Goal: Submit feedback/report problem: Submit feedback/report problem

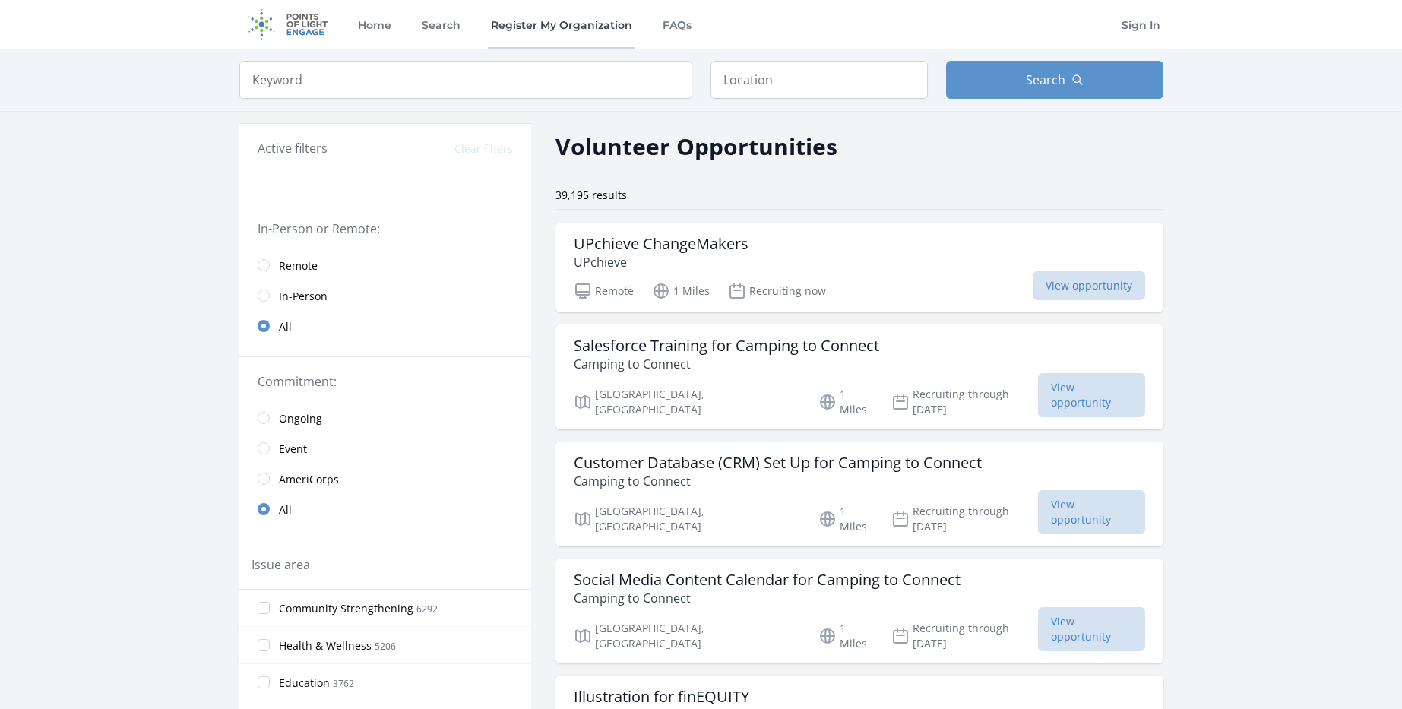
click at [600, 26] on link "Register My Organization" at bounding box center [561, 24] width 147 height 49
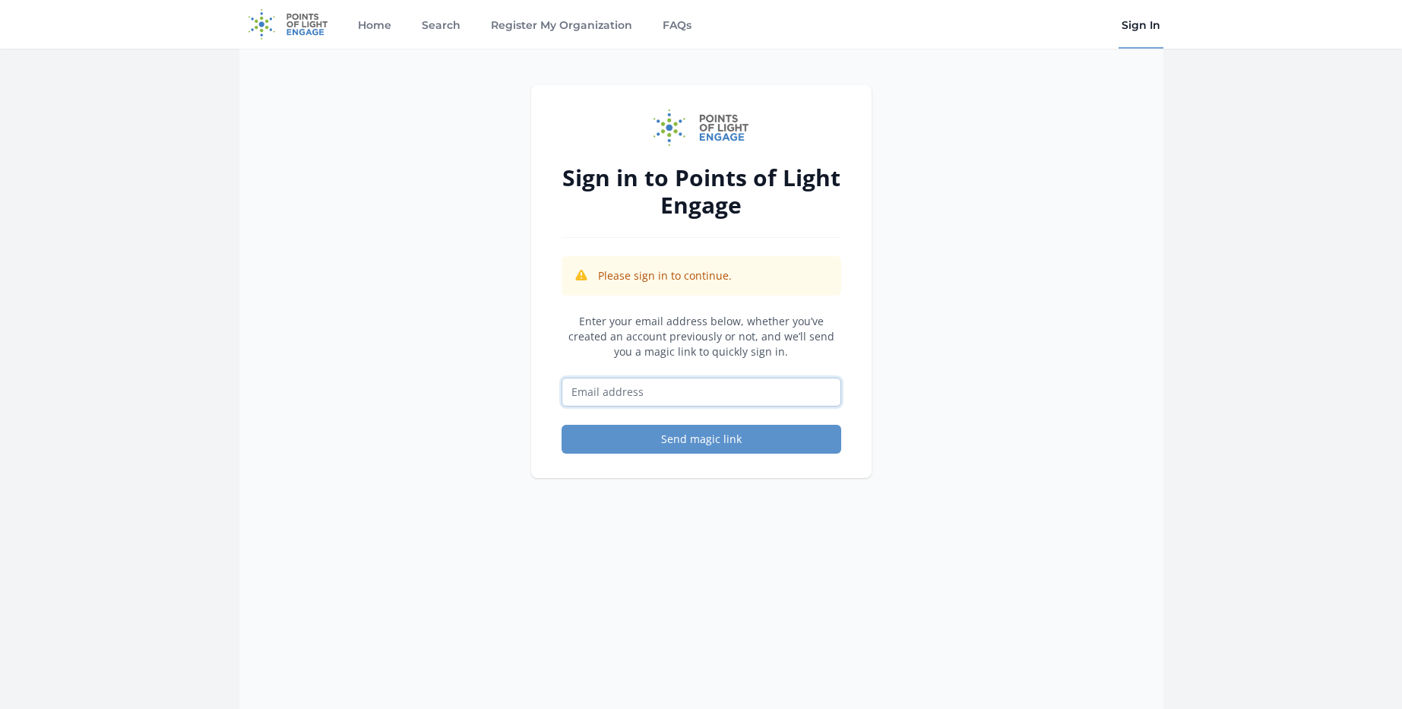
click at [703, 391] on input "Email address" at bounding box center [702, 392] width 280 height 29
type input "mackenzie.myhra@heartshare.org"
click at [714, 436] on button "Send magic link" at bounding box center [702, 439] width 280 height 29
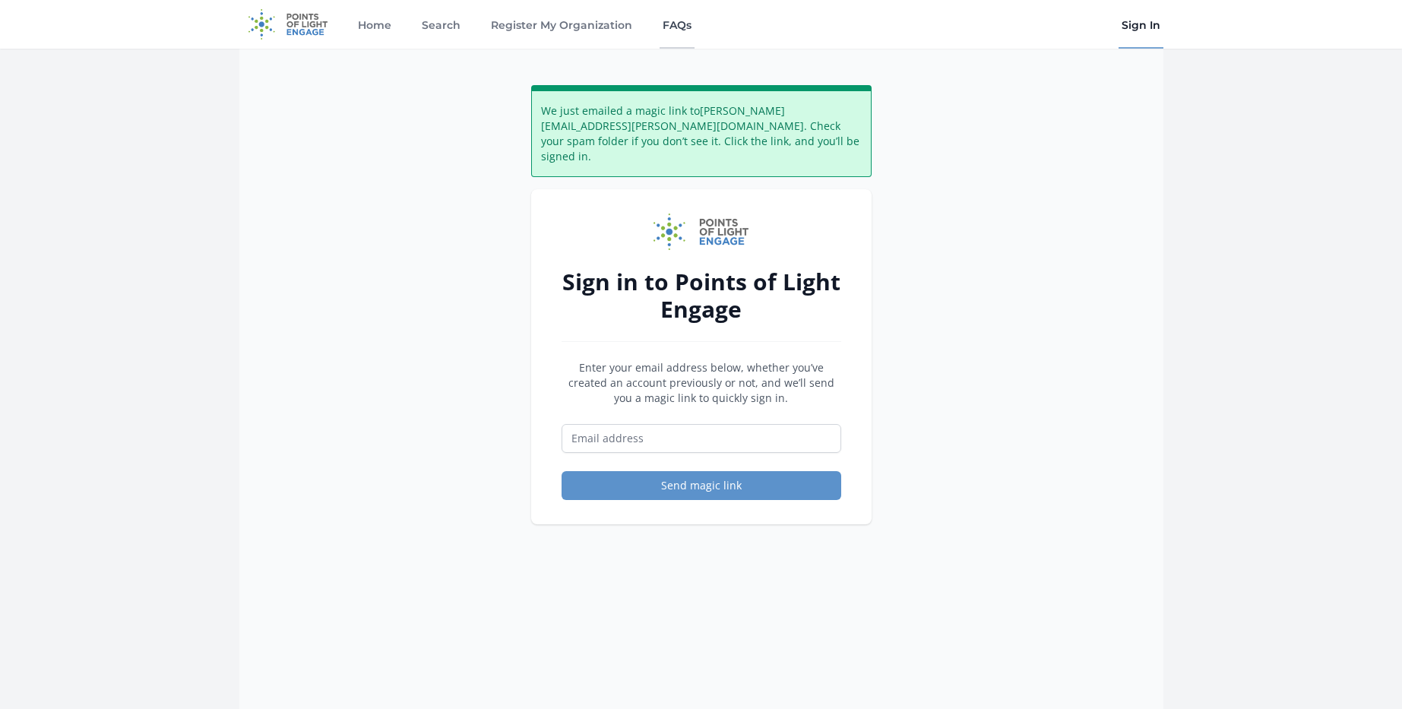
click at [664, 23] on link "FAQs" at bounding box center [677, 24] width 35 height 49
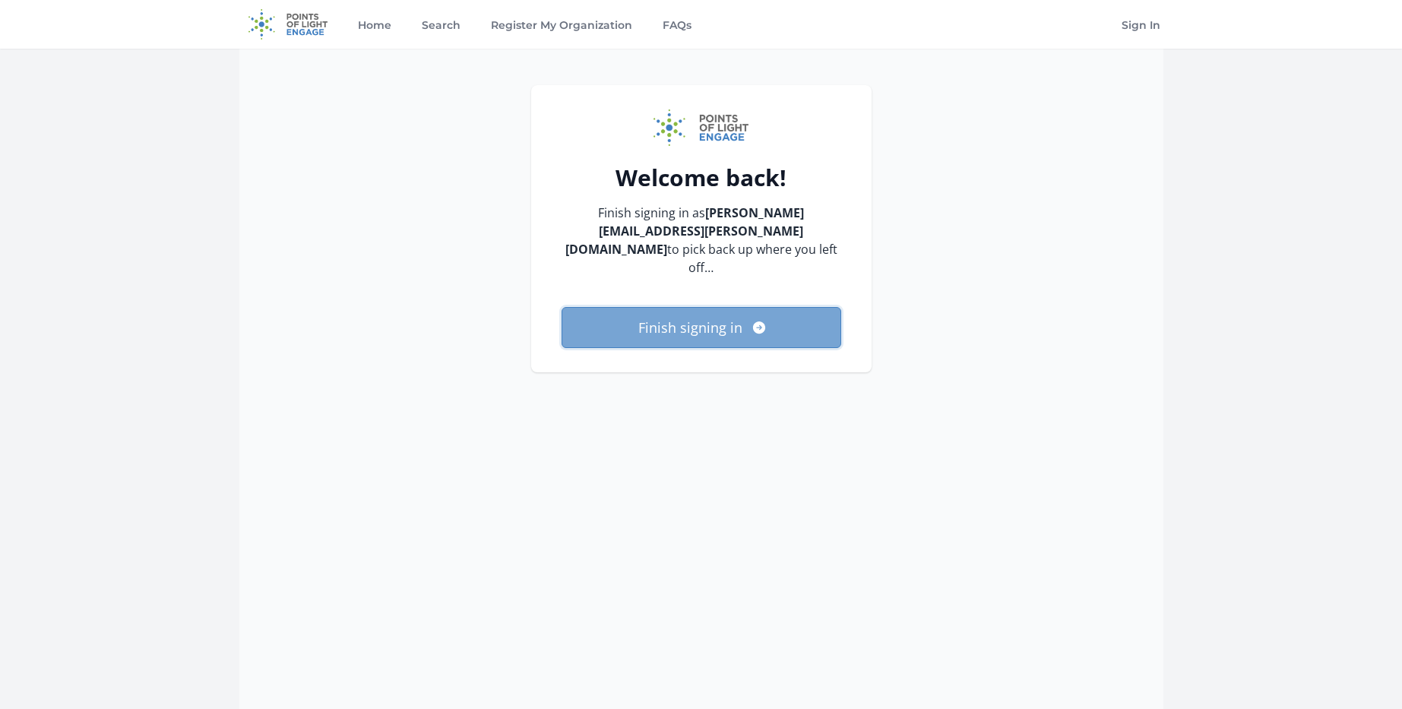
click at [631, 314] on button "Finish signing in" at bounding box center [702, 327] width 280 height 41
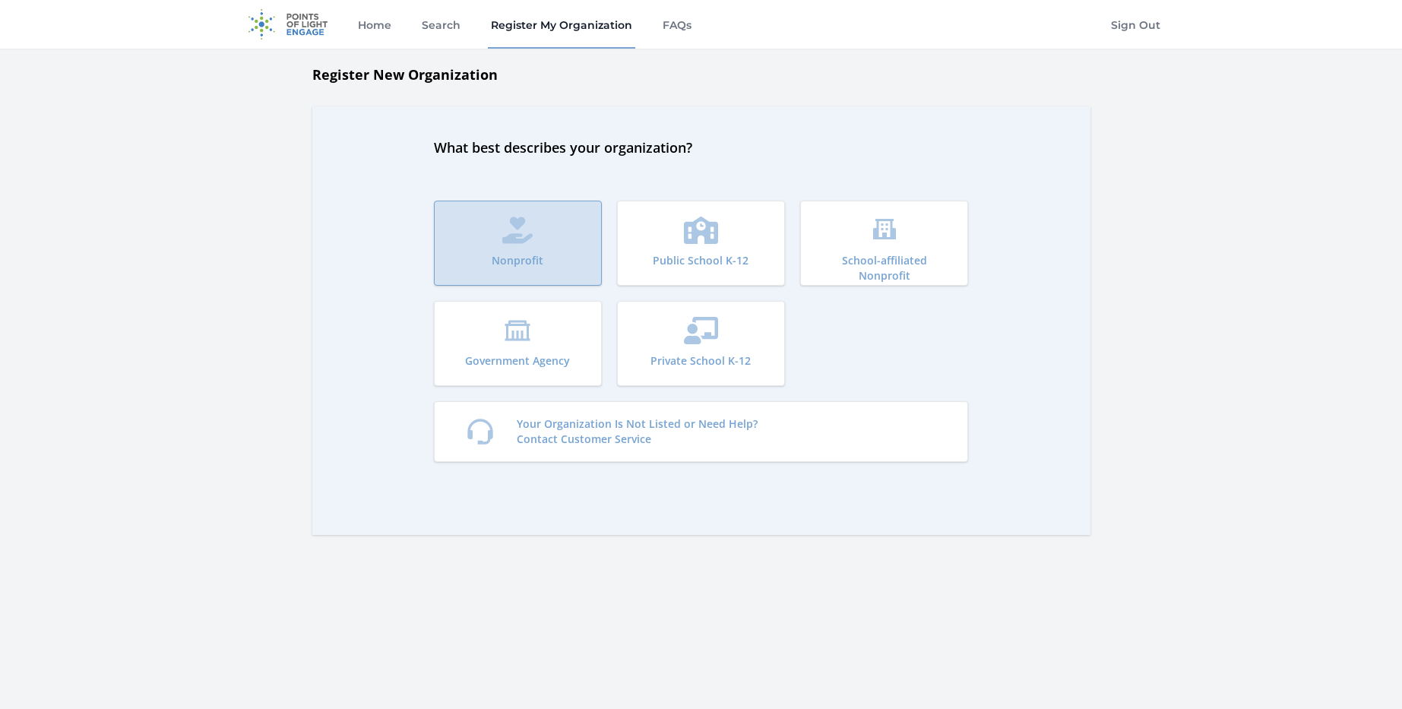
click at [515, 229] on icon "submit" at bounding box center [517, 230] width 31 height 27
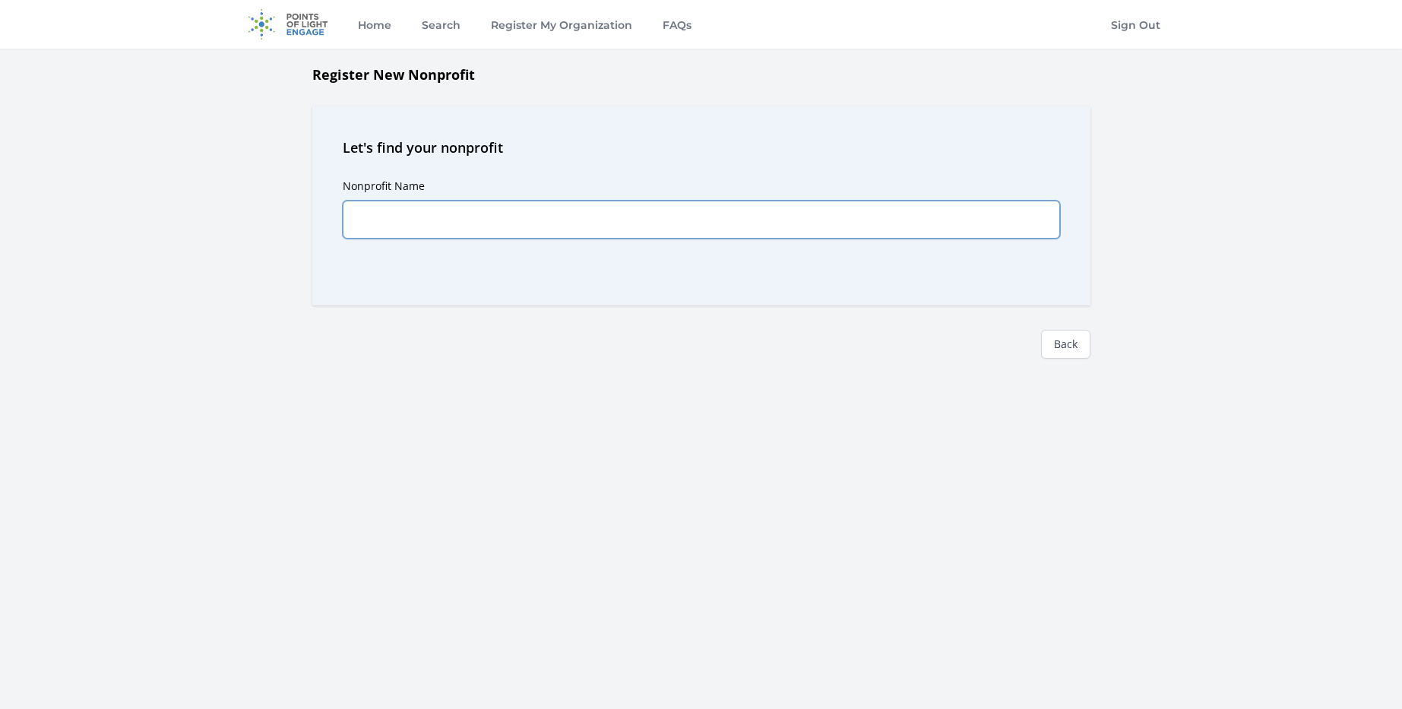
click at [624, 209] on input "Nonprofit Name" at bounding box center [701, 220] width 717 height 38
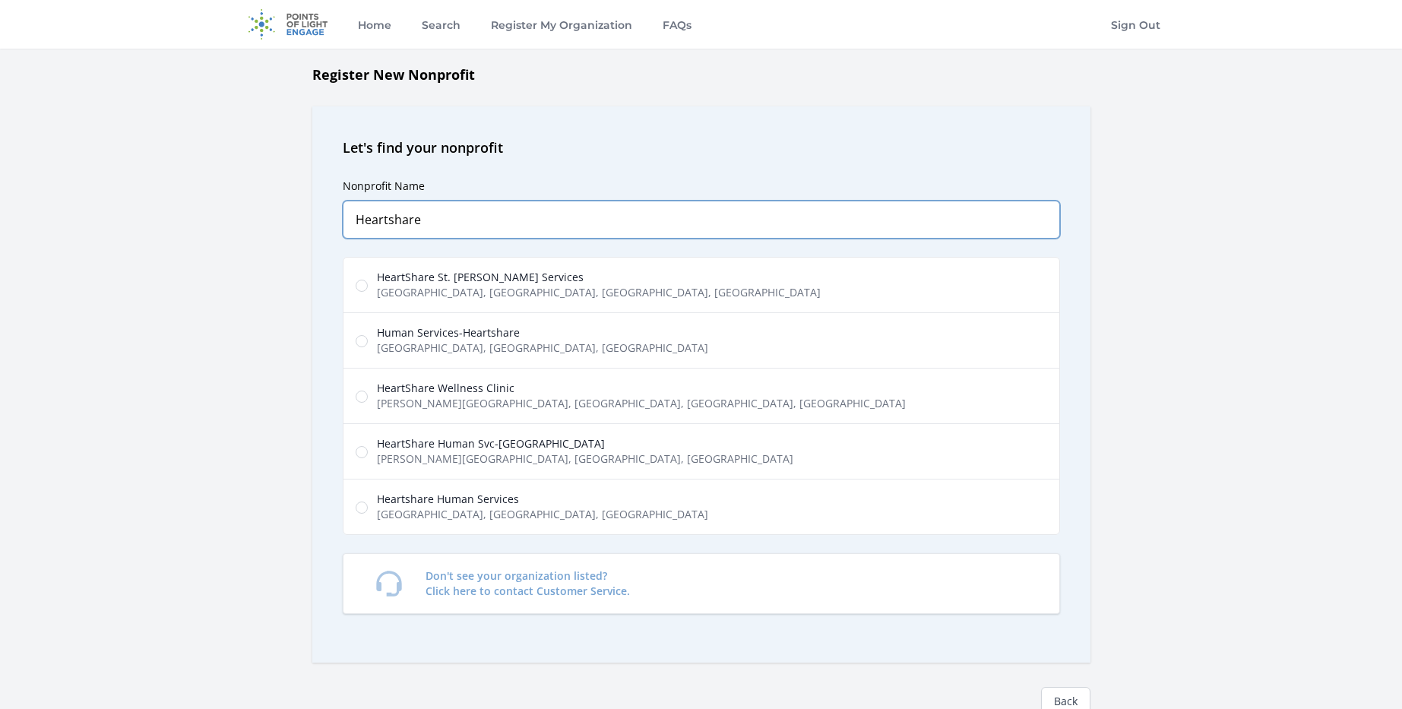
type input "Heartshare"
click at [525, 345] on span "Metropolitan Avenue, Brooklyn, NY, USA" at bounding box center [542, 347] width 331 height 15
click at [368, 345] on input "Human Services-Heartshare Metropolitan Avenue, Brooklyn, NY, USA" at bounding box center [362, 341] width 12 height 12
radio input "true"
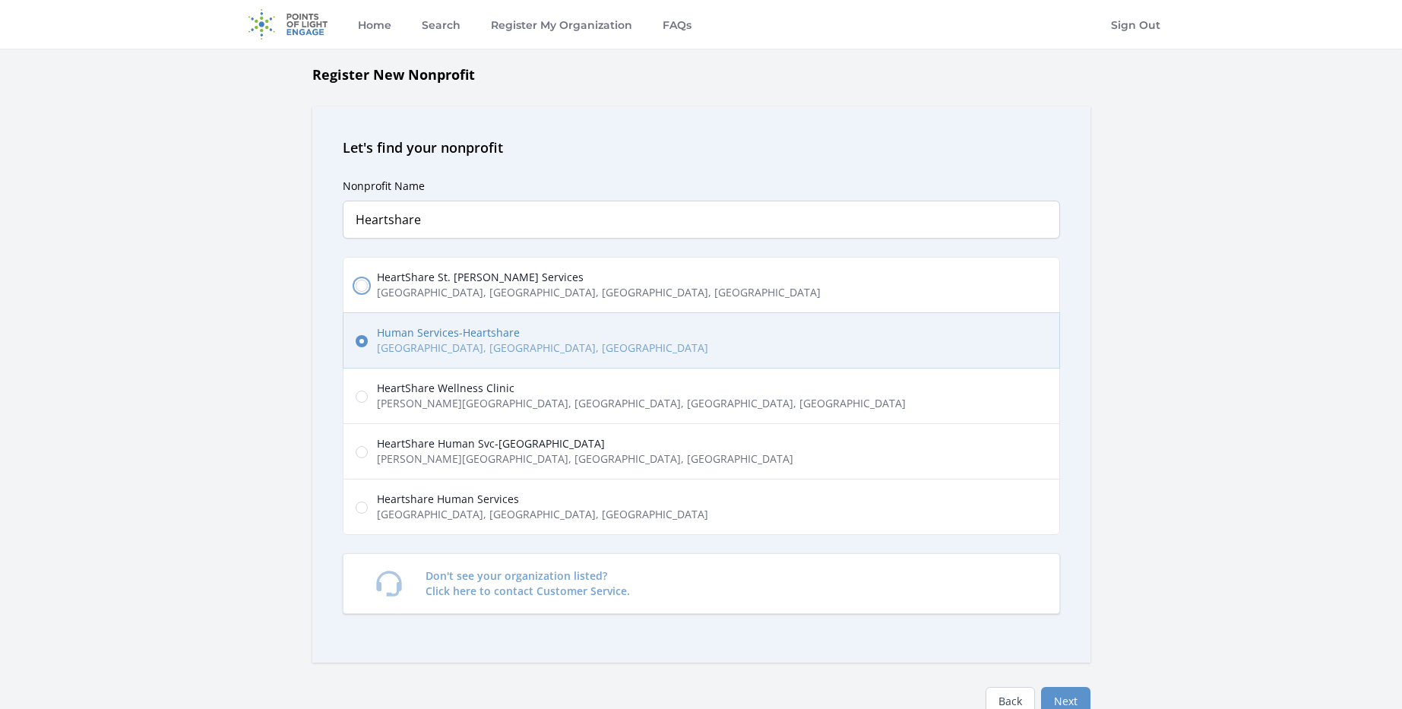
click at [356, 286] on input "HeartShare St. Vincent's Services Boerum Place, Brooklyn, NY, USA" at bounding box center [362, 286] width 12 height 12
radio input "true"
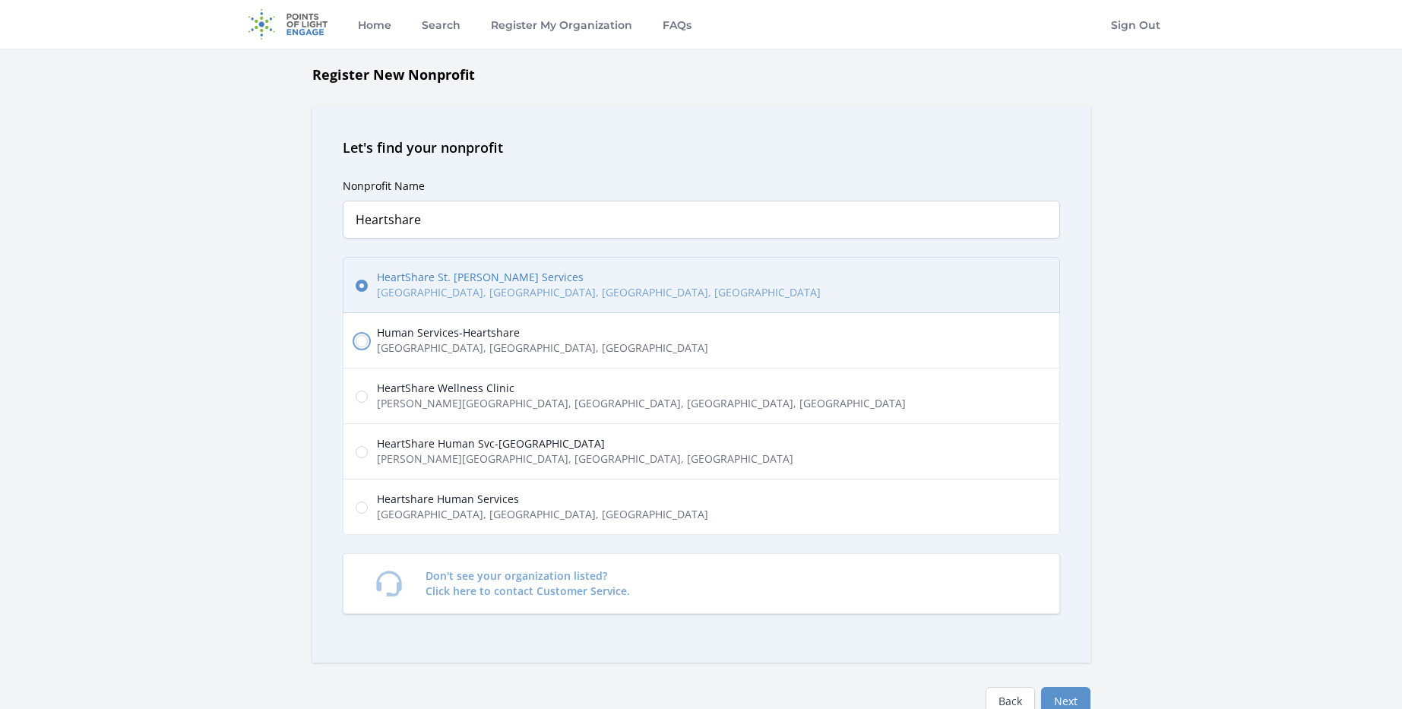
click at [362, 340] on input "Human Services-Heartshare Metropolitan Avenue, Brooklyn, NY, USA" at bounding box center [362, 341] width 12 height 12
radio input "true"
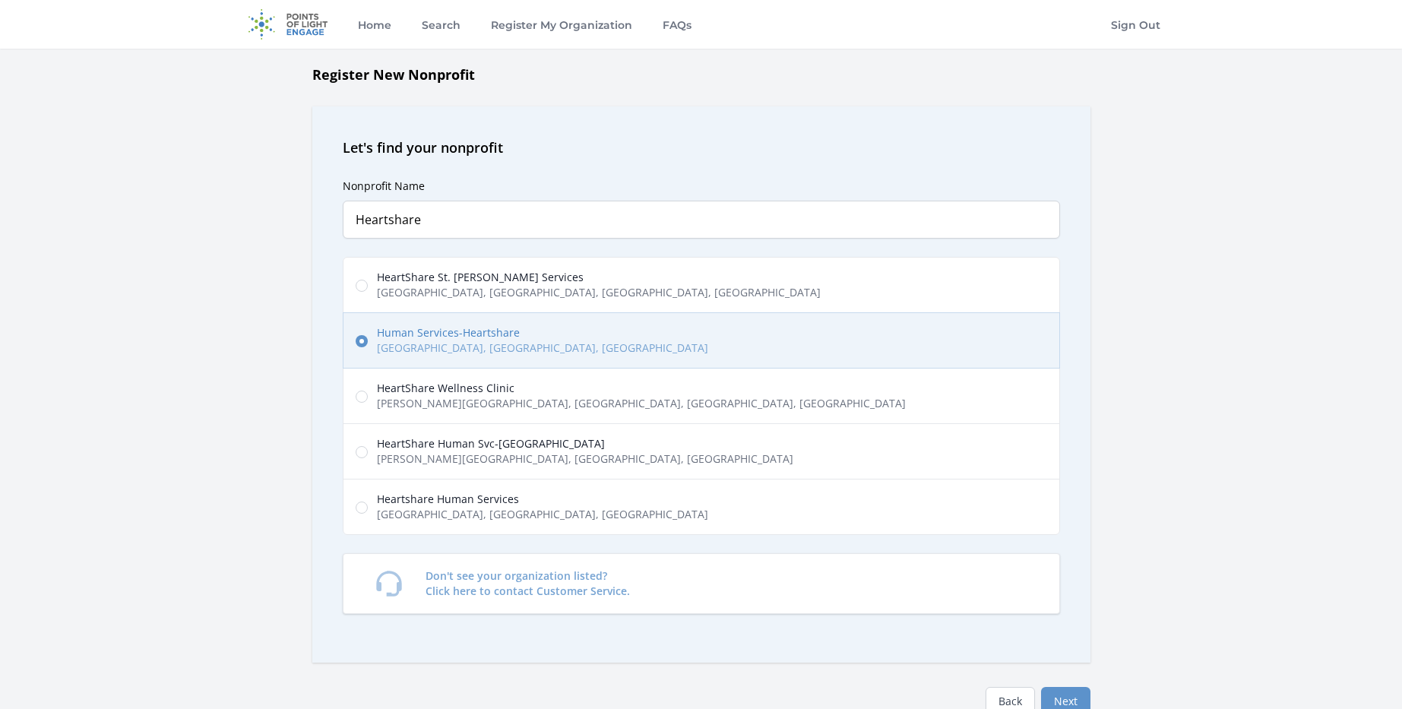
click at [1155, 250] on div "Register New Nonprofit Let's find your nonprofit Nonprofit Name Heartshare Pred…" at bounding box center [701, 432] width 973 height 737
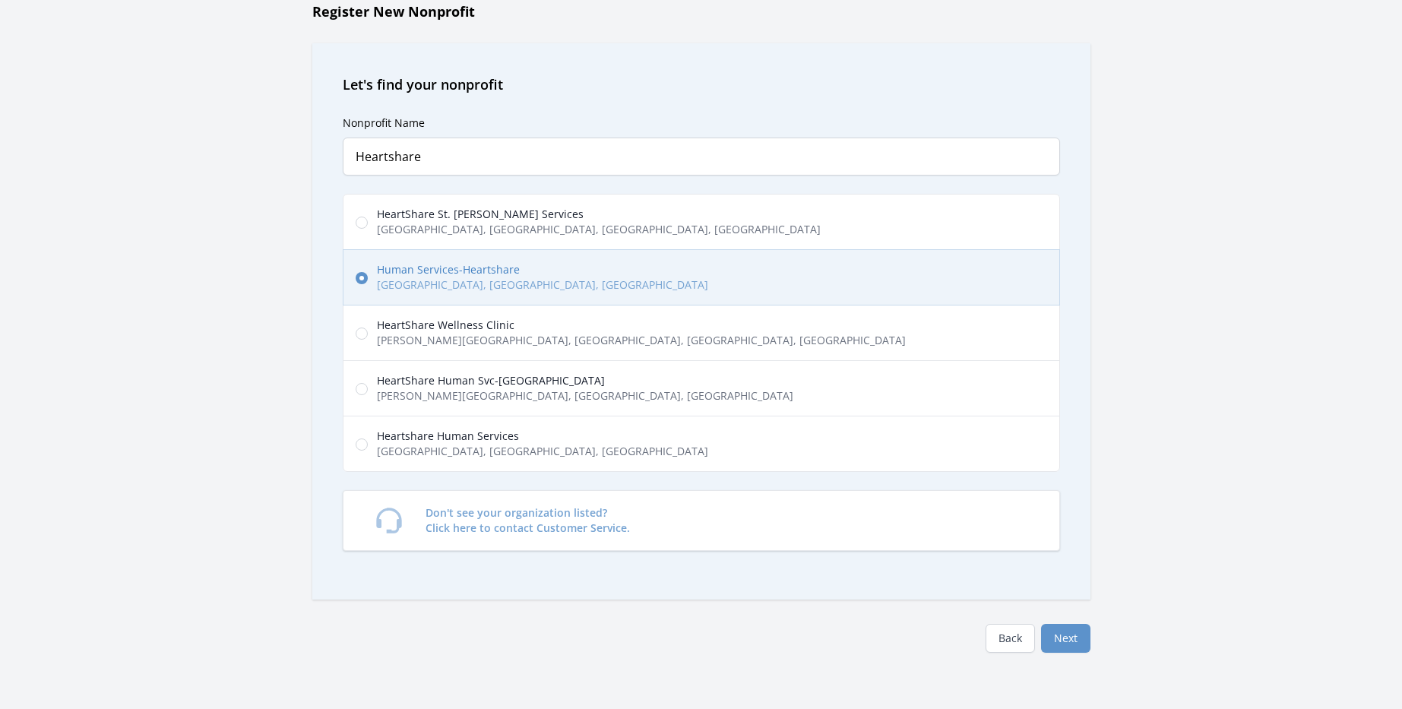
scroll to position [152, 0]
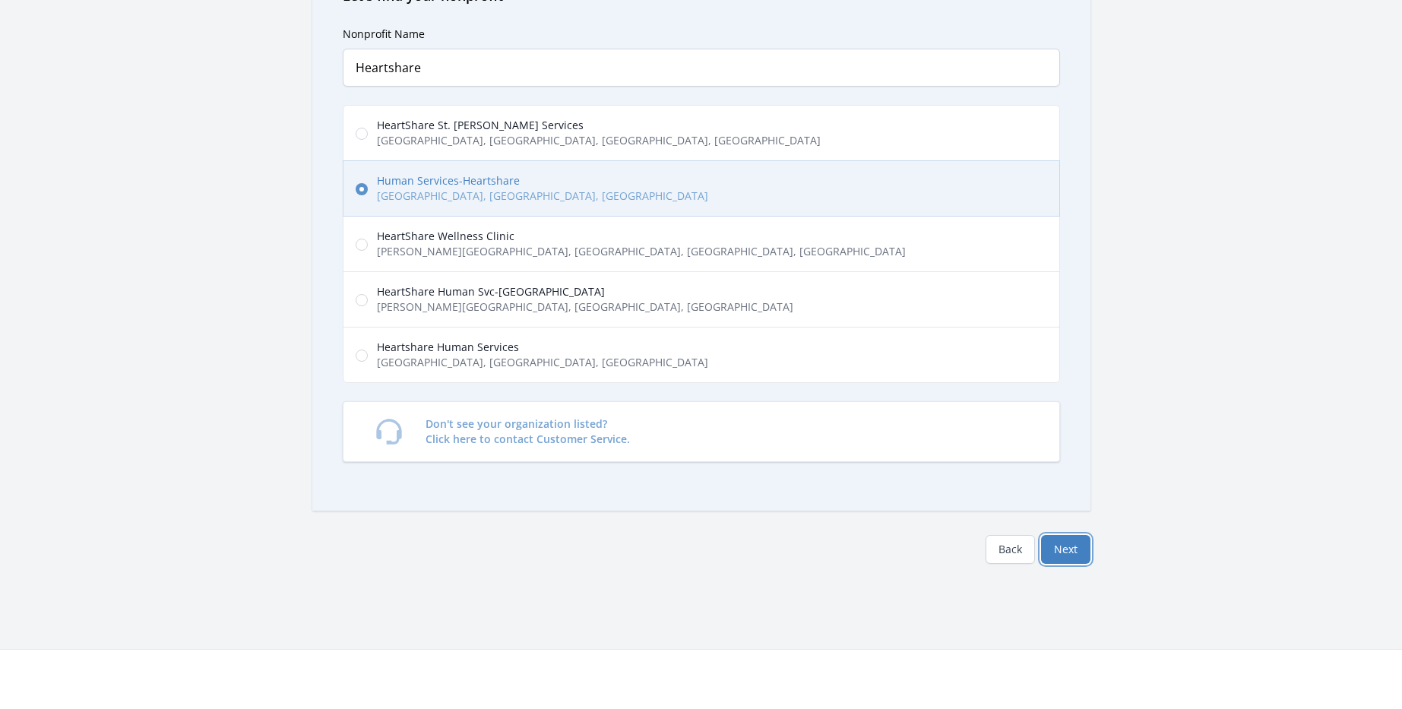
click at [1058, 554] on button "Next" at bounding box center [1065, 549] width 49 height 29
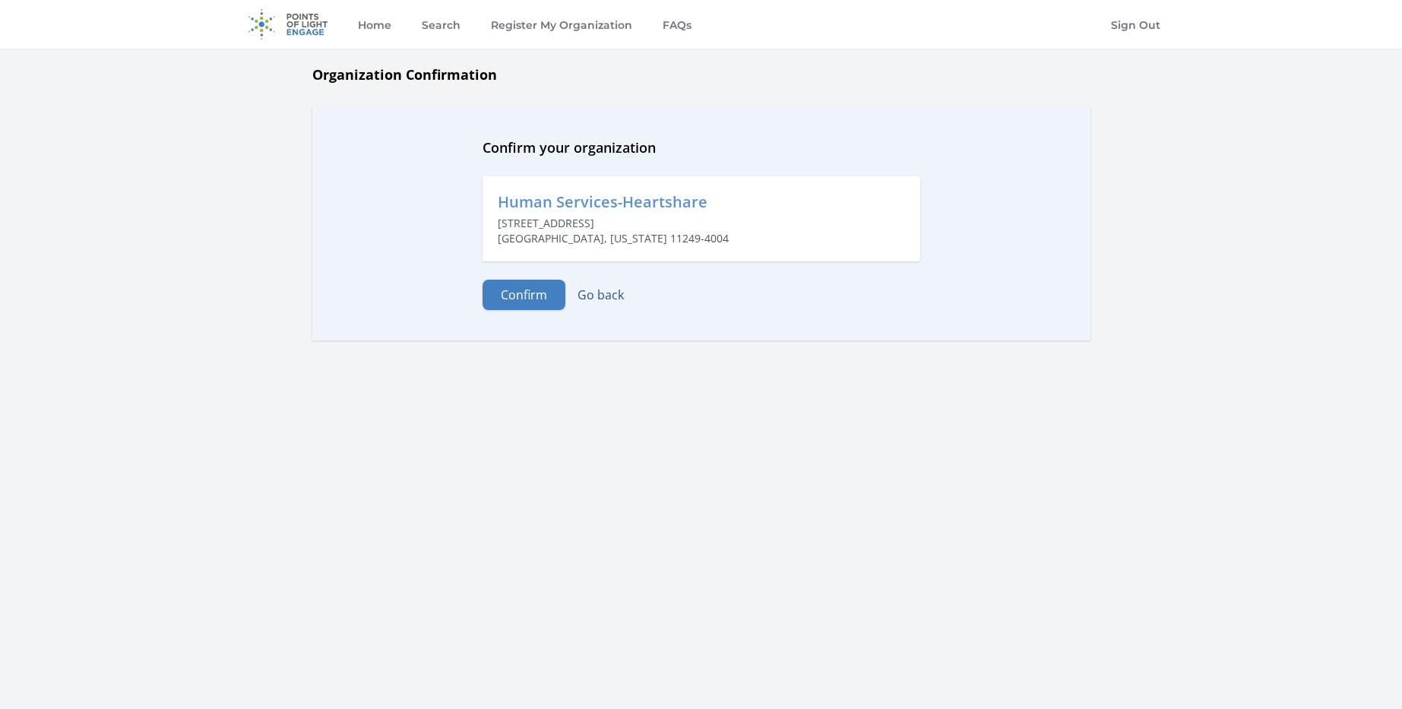
click at [603, 296] on link "Go back" at bounding box center [600, 294] width 46 height 17
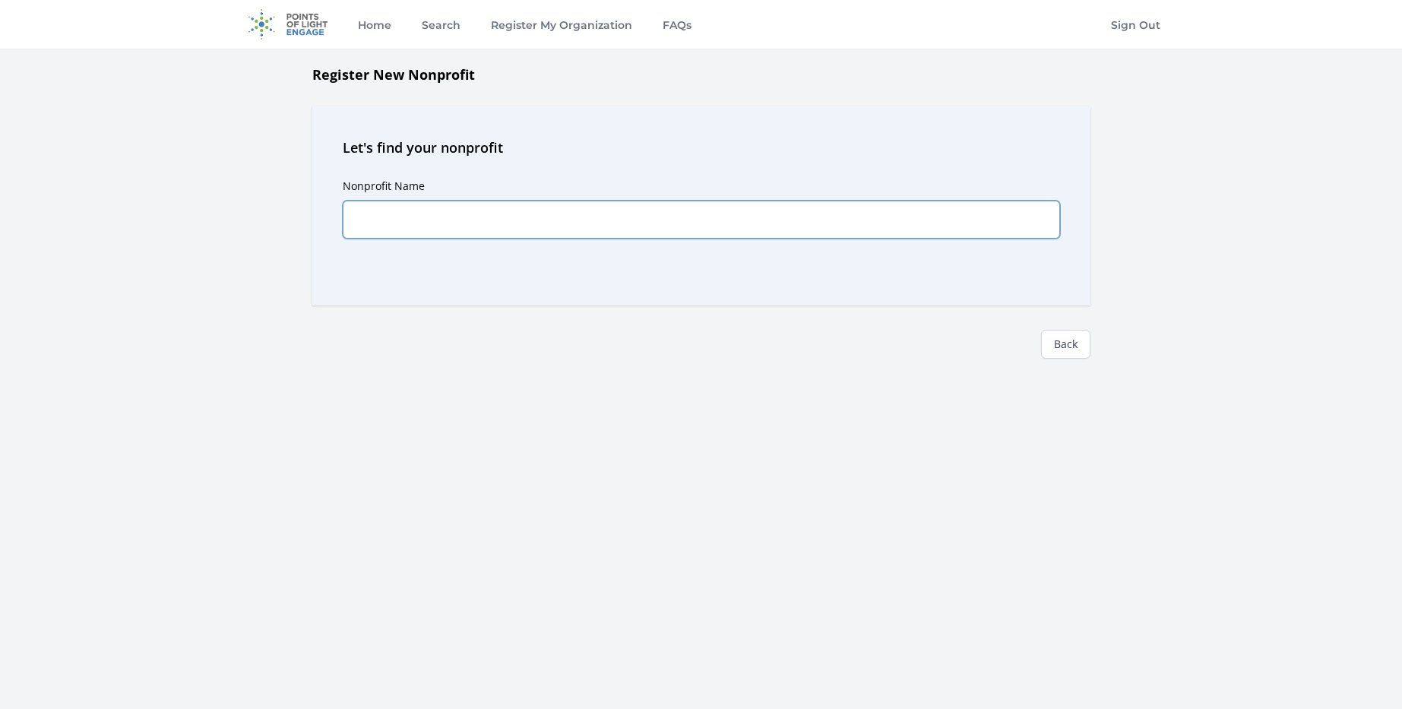
click at [419, 237] on input "Nonprofit Name" at bounding box center [701, 220] width 717 height 38
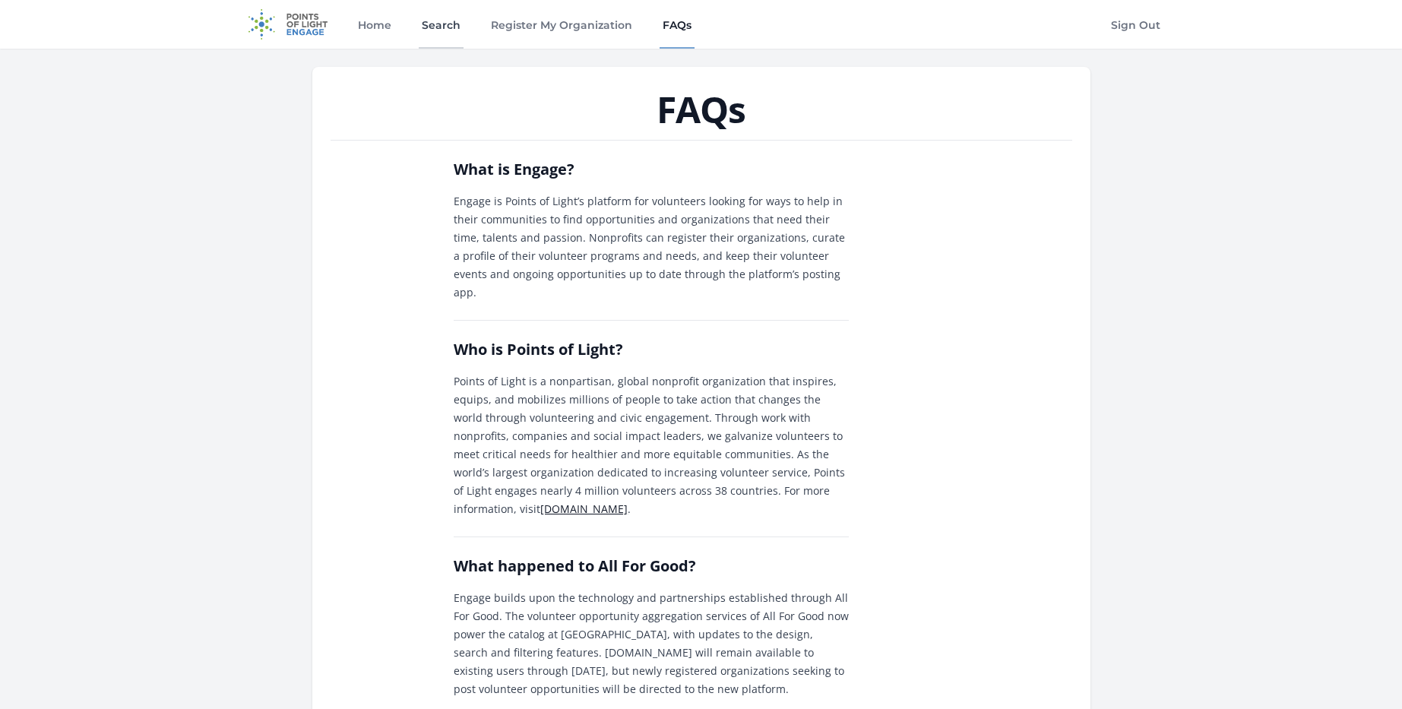
click at [433, 27] on link "Search" at bounding box center [441, 24] width 45 height 49
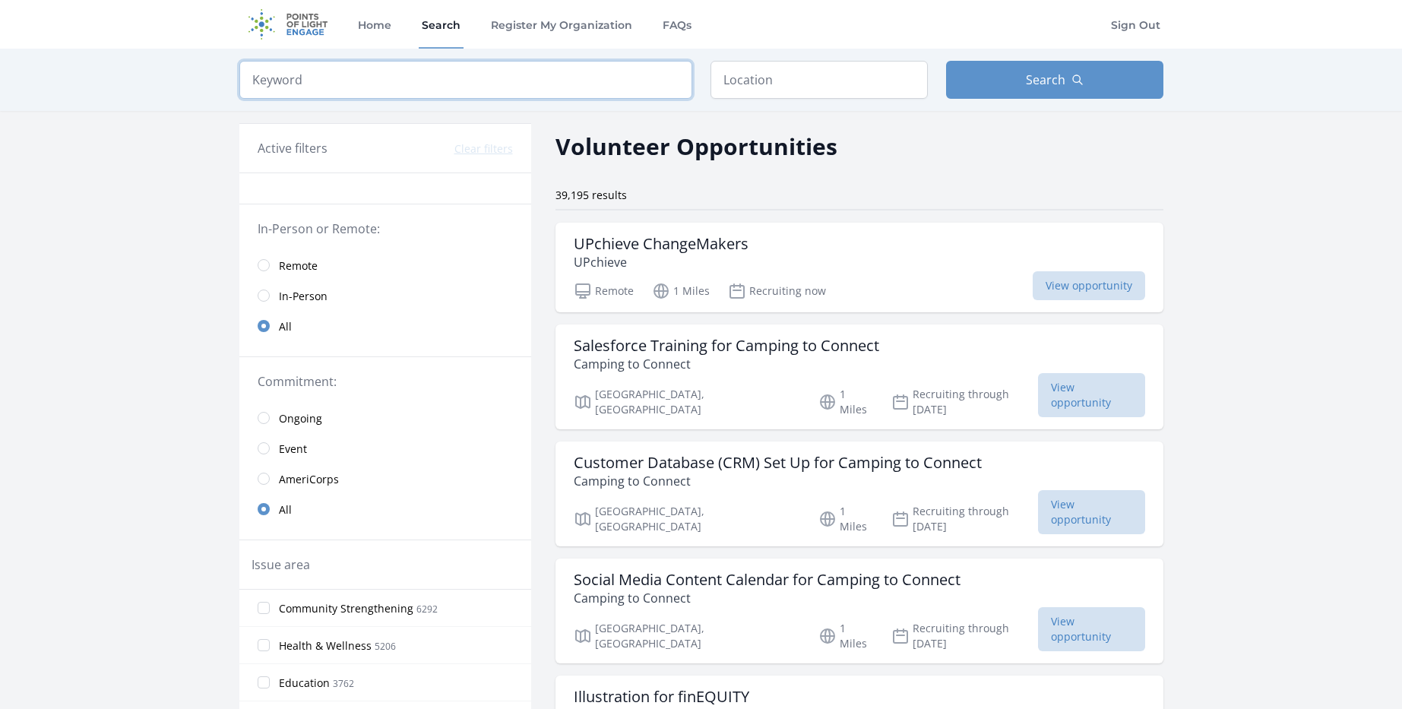
click at [456, 76] on input "search" at bounding box center [465, 80] width 453 height 38
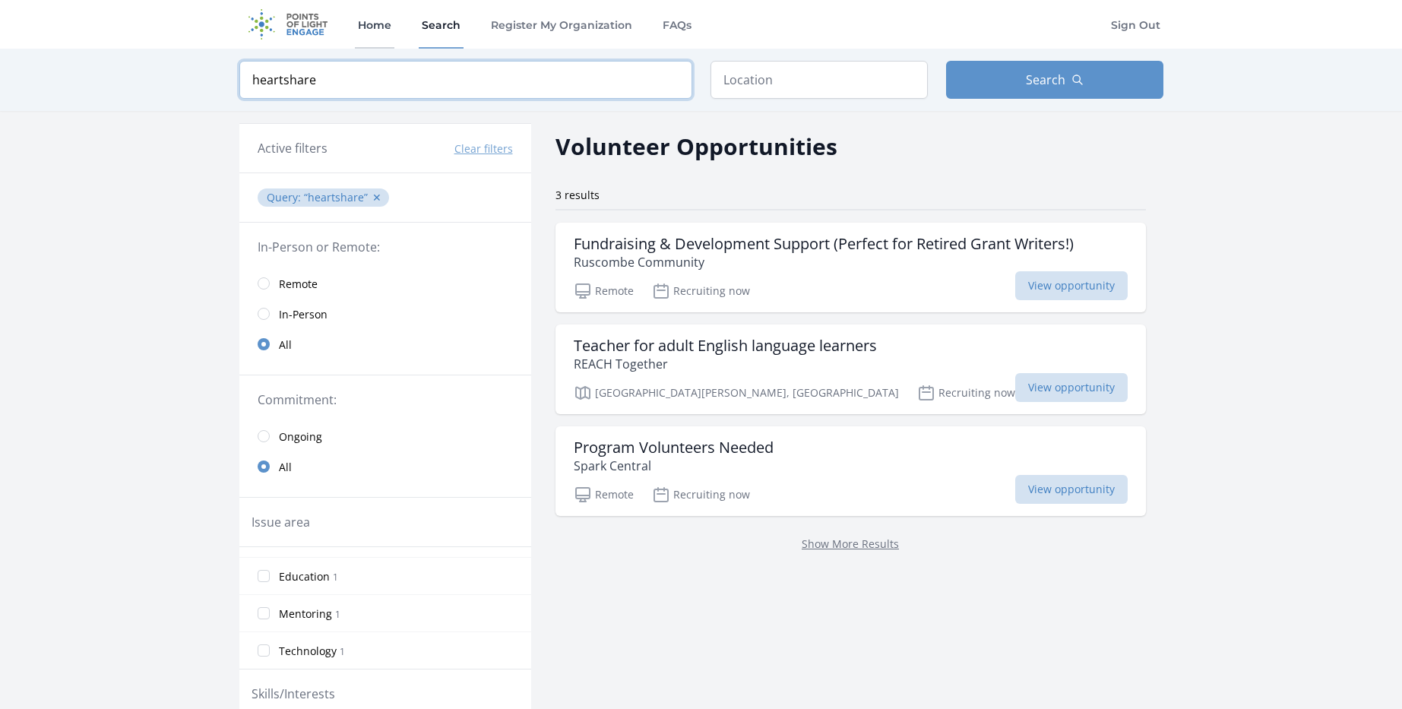
type input "heartshare"
click at [374, 32] on link "Home" at bounding box center [375, 24] width 40 height 49
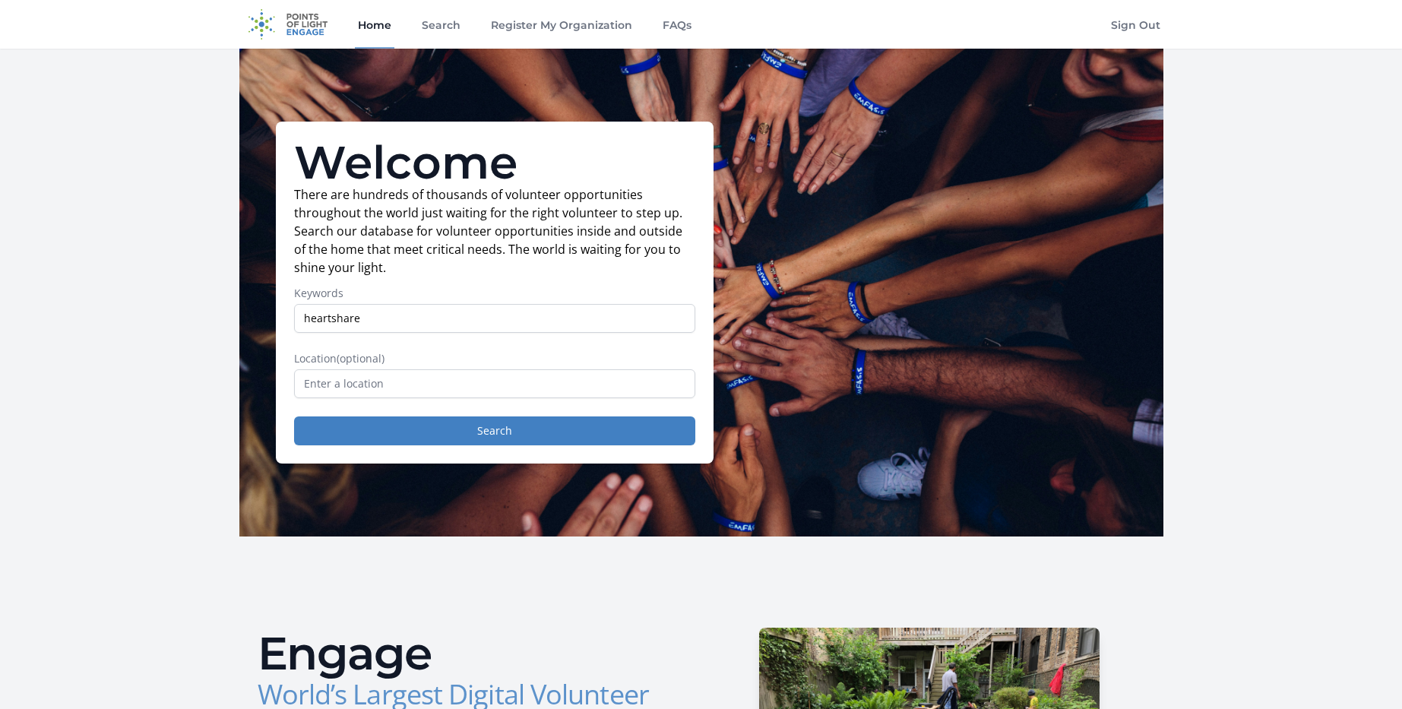
type input "heartshare"
click at [294, 416] on button "Search" at bounding box center [494, 430] width 401 height 29
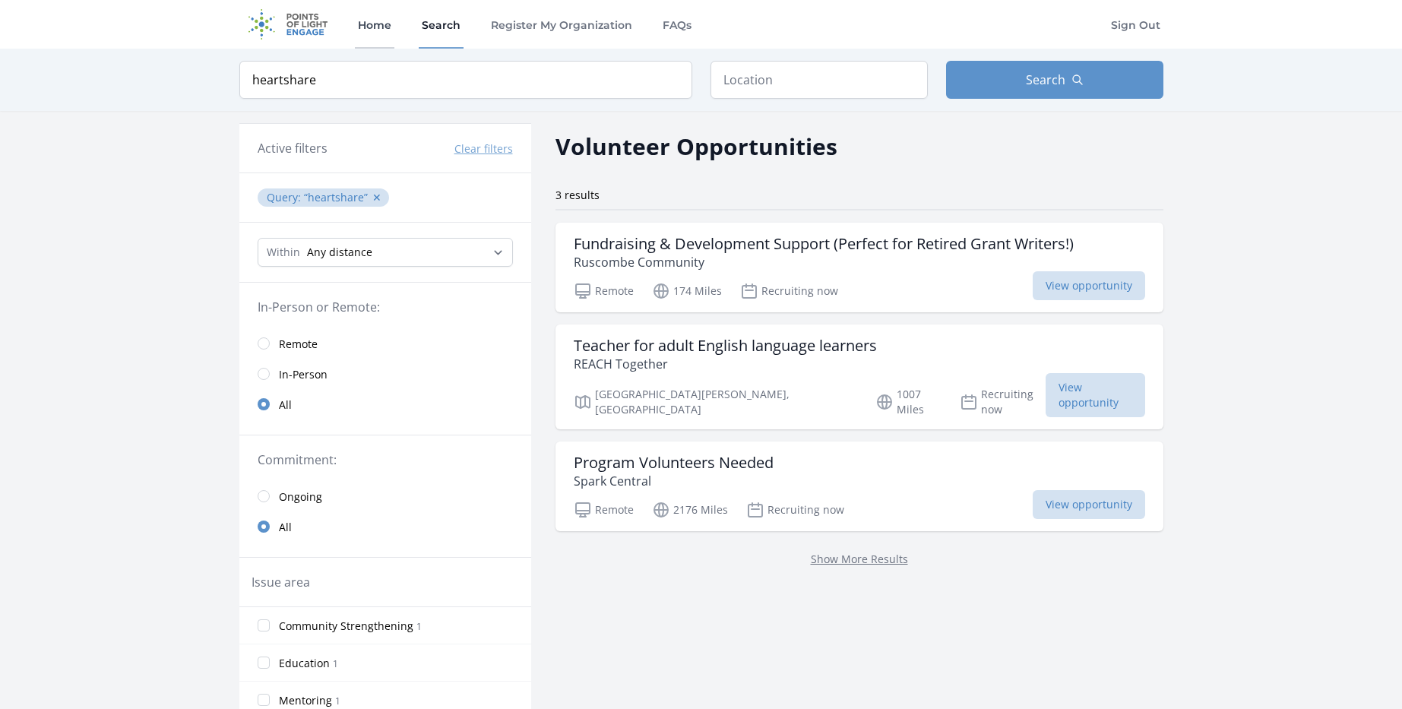
click at [373, 29] on link "Home" at bounding box center [375, 24] width 40 height 49
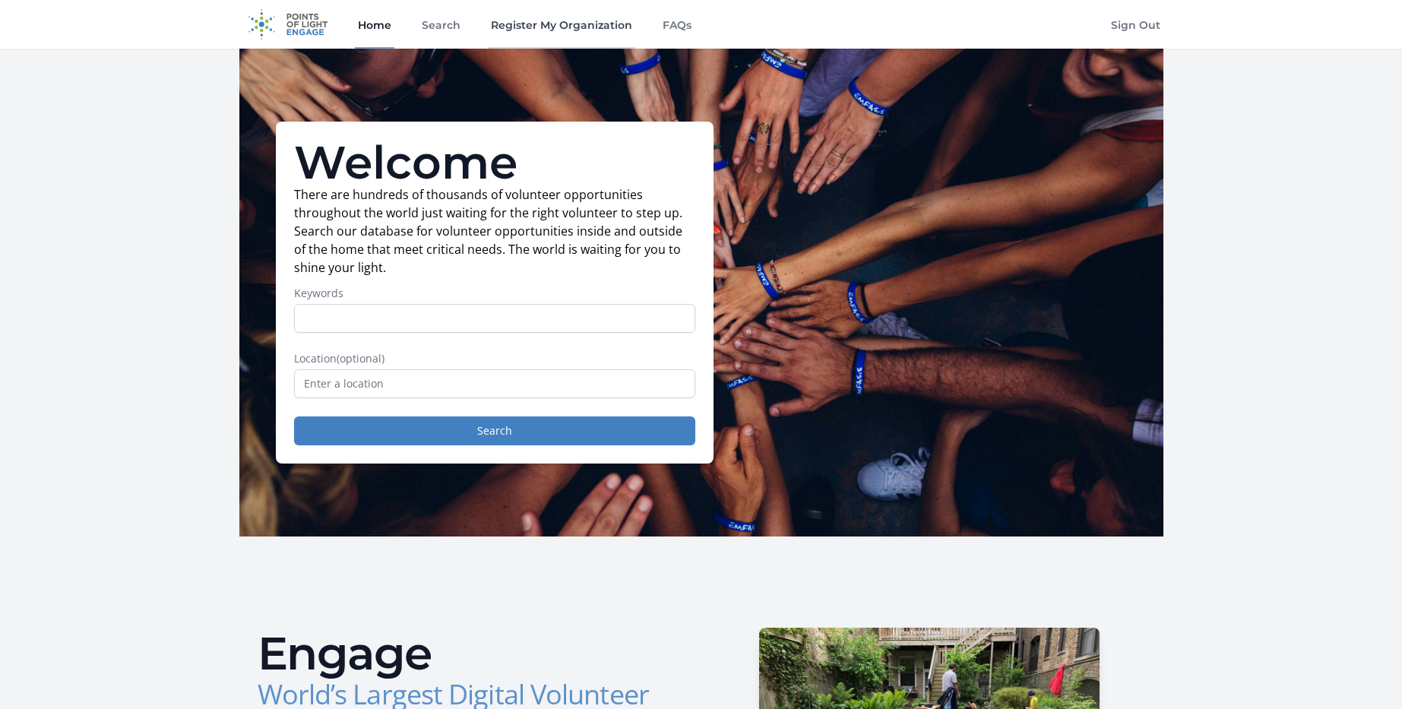
click at [560, 23] on link "Register My Organization" at bounding box center [561, 24] width 147 height 49
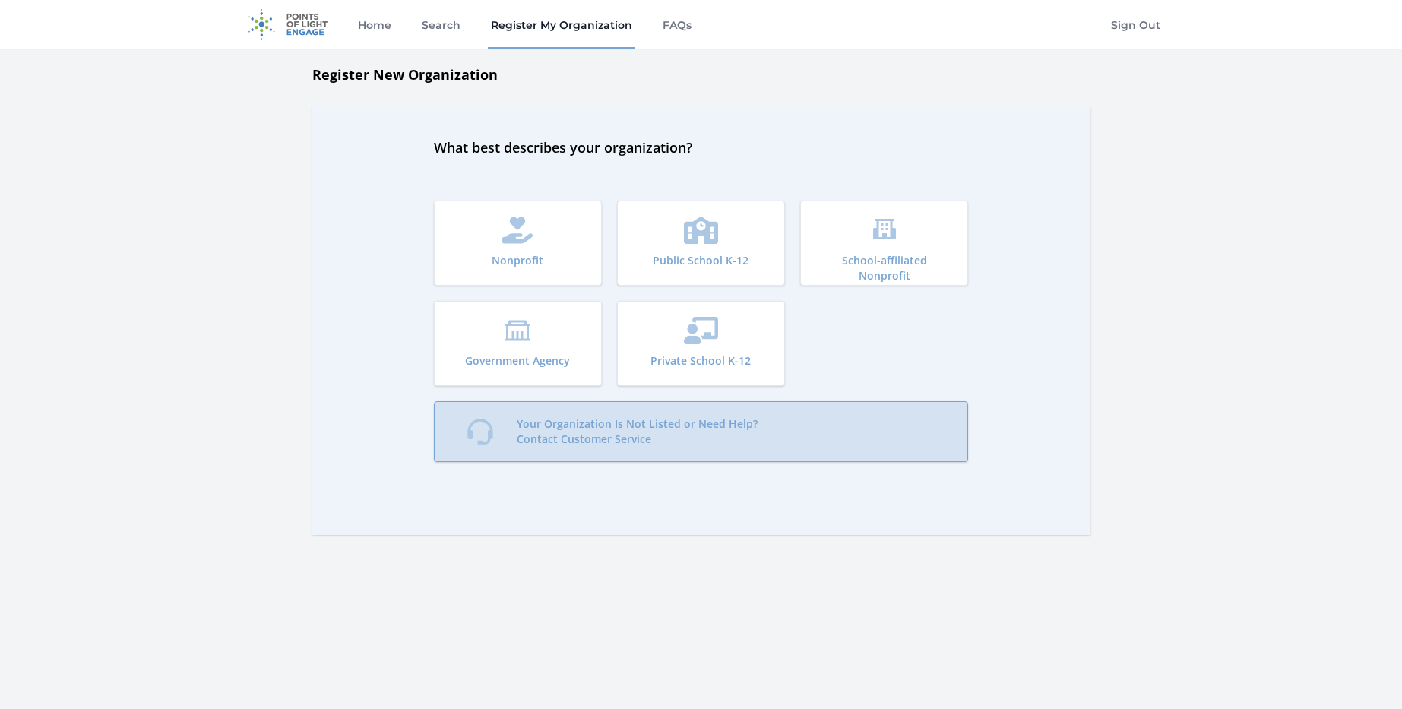
click at [619, 440] on p "Your Organization Is Not Listed or Need Help? Contact Customer Service" at bounding box center [637, 431] width 241 height 30
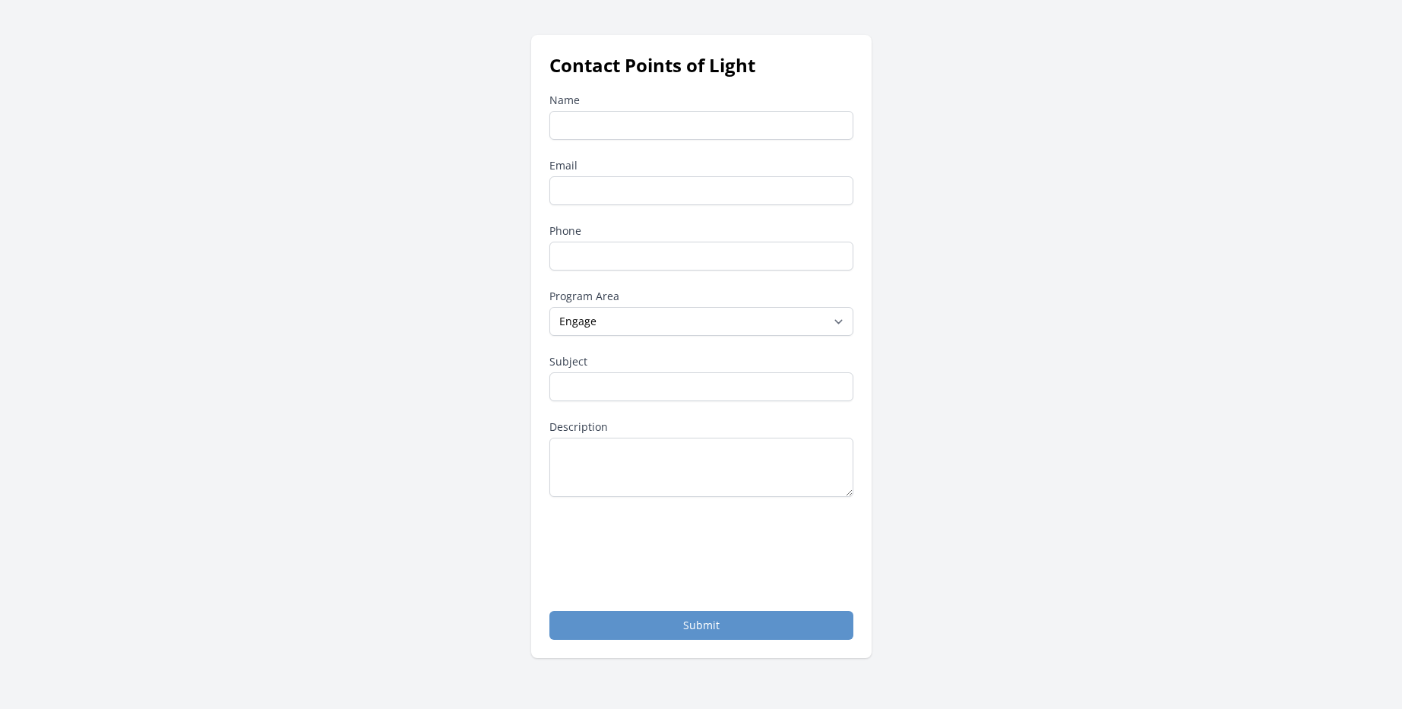
scroll to position [76, 0]
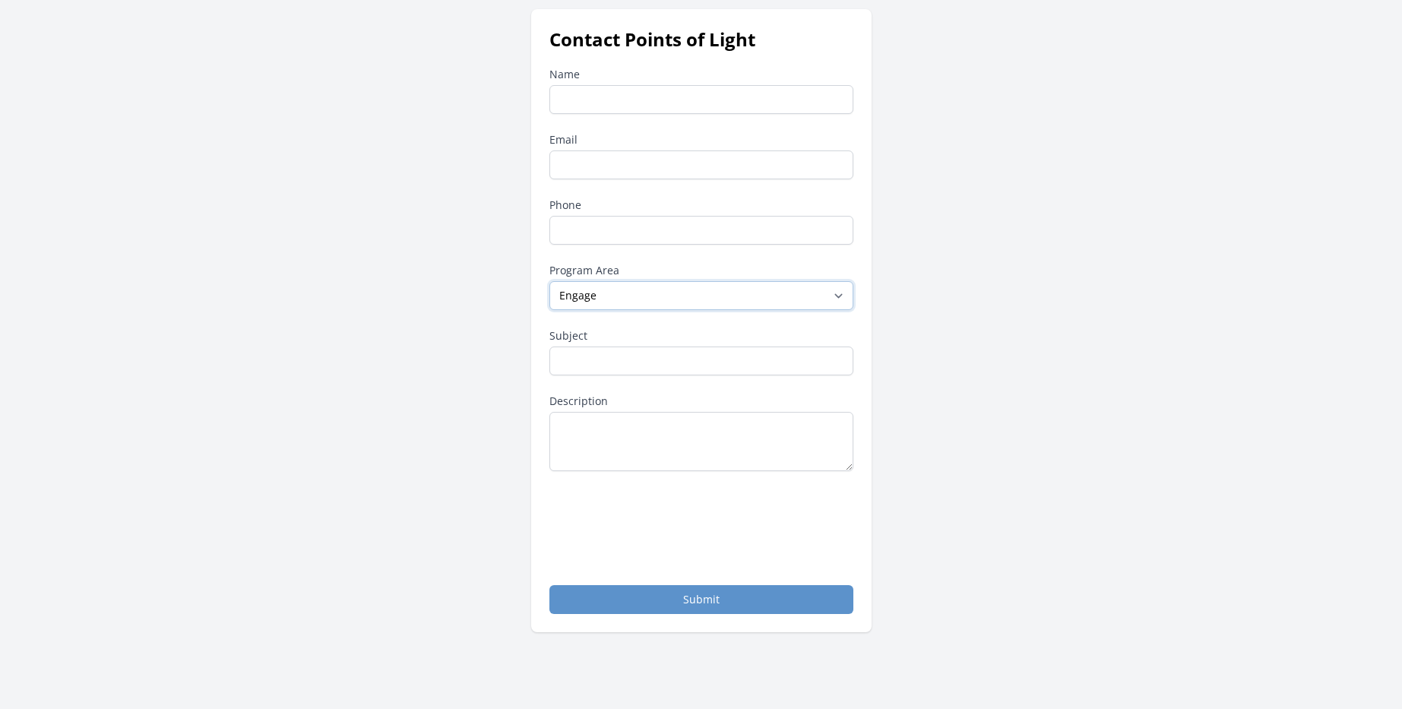
click at [648, 292] on select "--None-- Daily Point of Light Award Disney Family Volunteer Rewards Global Netw…" at bounding box center [701, 295] width 304 height 29
click at [1274, 364] on main "Contact Points of Light Name Email Phone Program Area --None-- Other Engage" at bounding box center [701, 363] width 1402 height 708
click at [625, 106] on input "Name" at bounding box center [701, 99] width 304 height 29
type input "Mackenzie Myhra"
type input "mackenzie.myhra@heartshare.org"
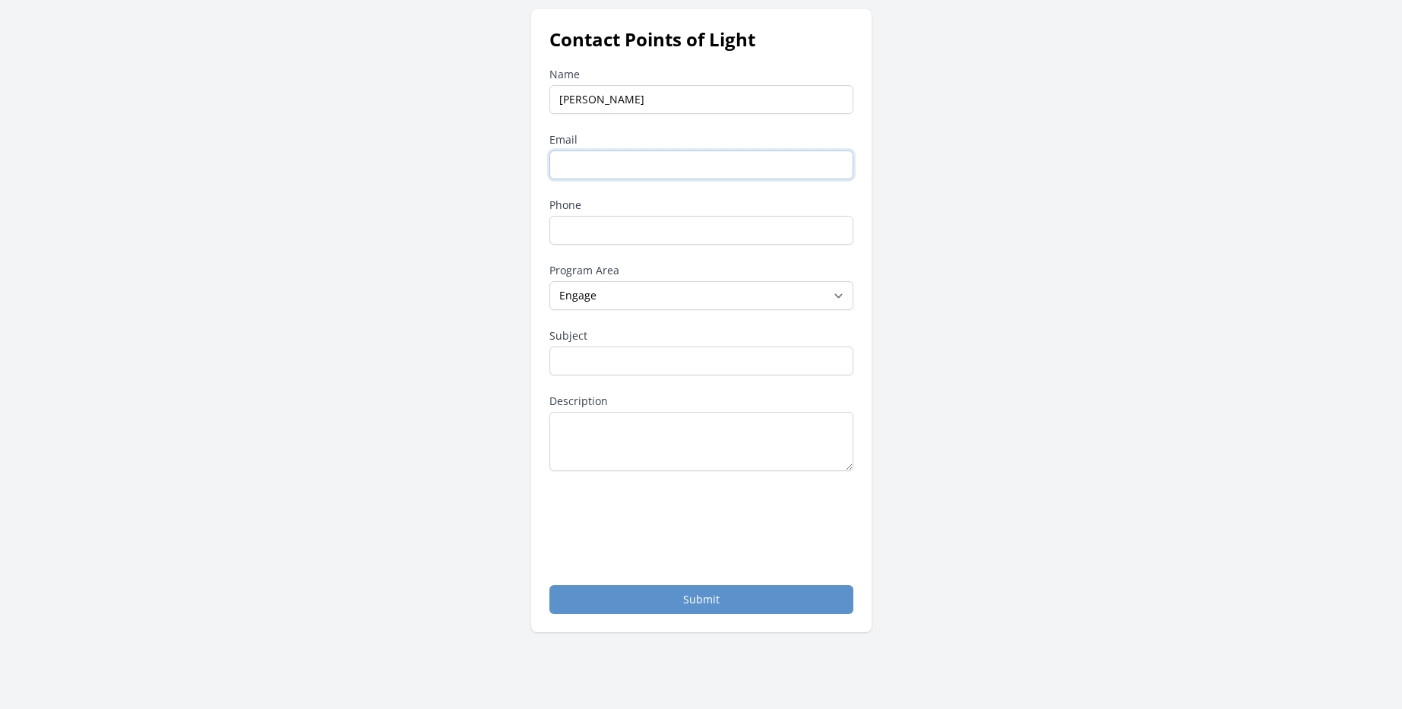
type input "7184224200"
drag, startPoint x: 631, startPoint y: 231, endPoint x: 525, endPoint y: 236, distance: 106.5
click at [525, 236] on div "Contact Points of Light Name Mackenzie Myhra Email mackenzie.myhra@heartshare.o…" at bounding box center [701, 320] width 924 height 623
paste input "917-618-3987"
type input "917-618-3987"
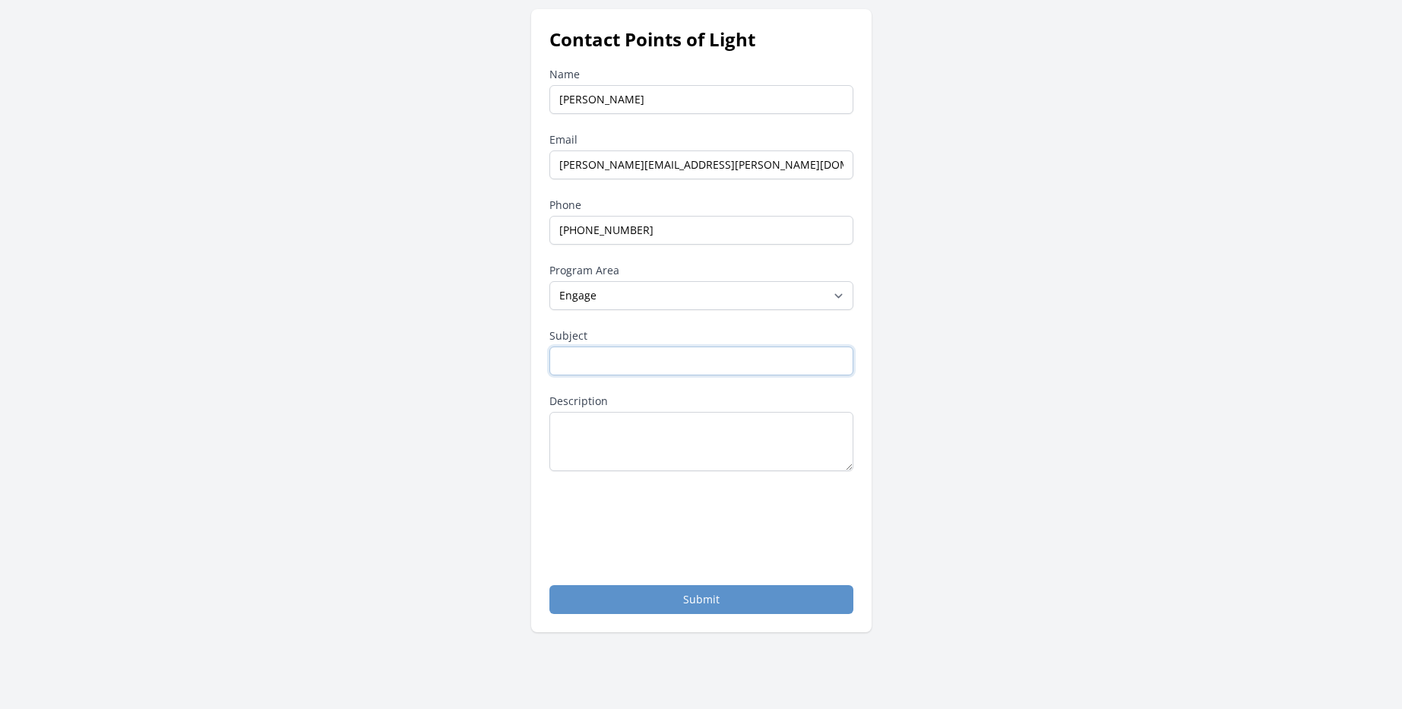
click at [591, 362] on input "Subject" at bounding box center [701, 360] width 304 height 29
drag, startPoint x: 584, startPoint y: 361, endPoint x: 600, endPoint y: 369, distance: 17.7
click at [600, 369] on input "Registering My Organization" at bounding box center [701, 360] width 304 height 29
click at [609, 361] on input "Registering My Organization" at bounding box center [701, 360] width 304 height 29
click at [614, 362] on input "Registering My Organization" at bounding box center [701, 360] width 304 height 29
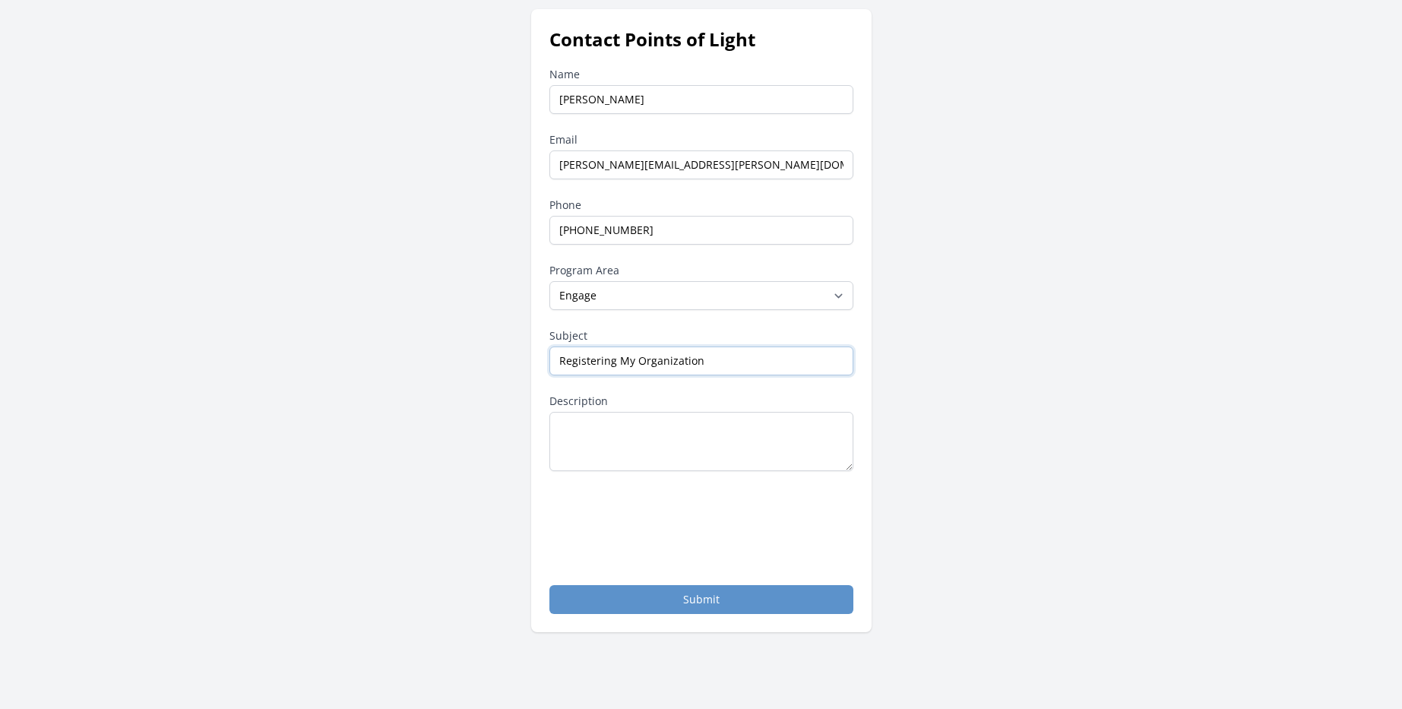
drag, startPoint x: 612, startPoint y: 362, endPoint x: 558, endPoint y: 362, distance: 54.0
click at [558, 362] on input "Registering My Organization" at bounding box center [701, 360] width 304 height 29
type input "Registering My Organization"
drag, startPoint x: 580, startPoint y: 362, endPoint x: 1075, endPoint y: 321, distance: 497.1
click at [1075, 321] on div "Contact Points of Light Name Mackenzie Myhra Email mackenzie.myhra@heartshare.o…" at bounding box center [701, 320] width 924 height 623
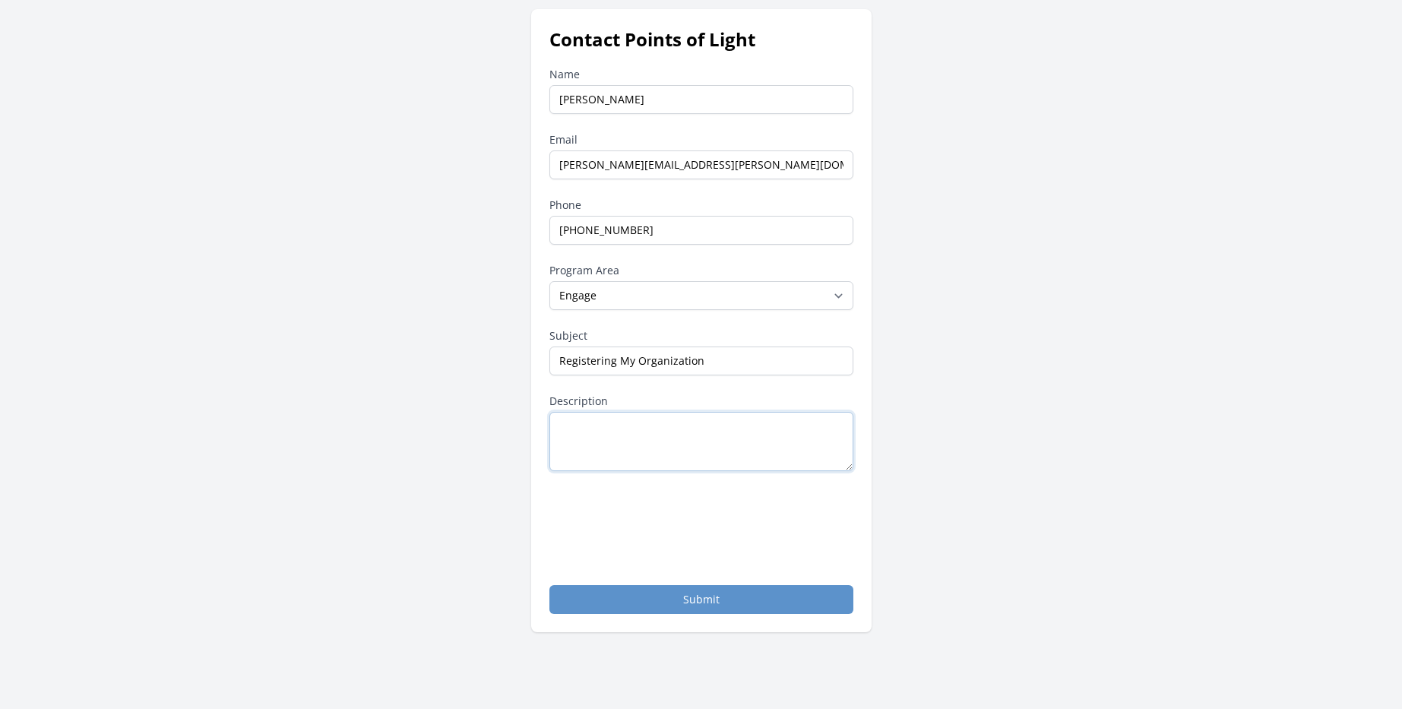
click at [660, 422] on textarea "Description" at bounding box center [701, 441] width 304 height 59
drag, startPoint x: 612, startPoint y: 361, endPoint x: 536, endPoint y: 362, distance: 76.0
click at [536, 362] on div "Contact Points of Light Name Mackenzie Myhra Email mackenzie.myhra@heartshare.o…" at bounding box center [701, 320] width 340 height 623
click at [650, 441] on textarea "Description" at bounding box center [701, 441] width 304 height 59
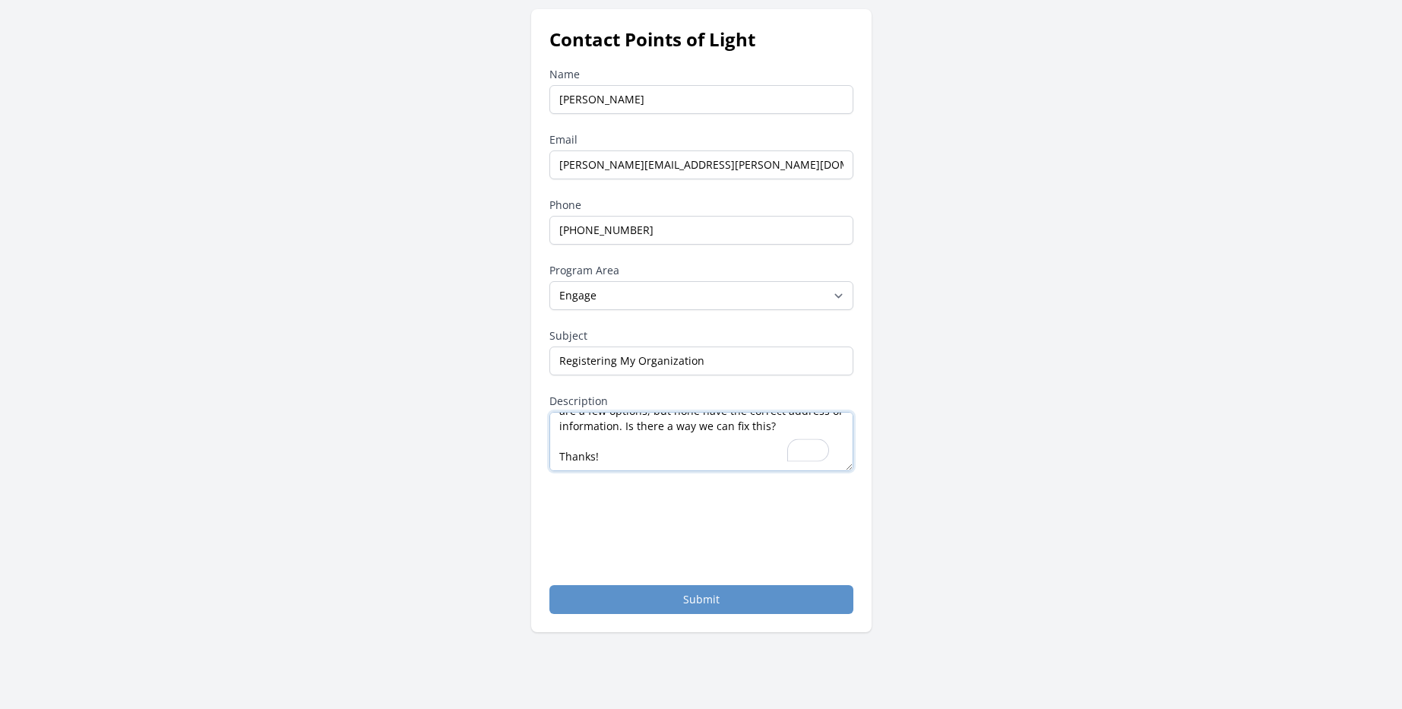
type textarea "Hello, I am trying to register my organization, Heartshare Human Services of Ne…"
click at [715, 598] on button "Submit" at bounding box center [701, 599] width 304 height 29
